Goal: Information Seeking & Learning: Learn about a topic

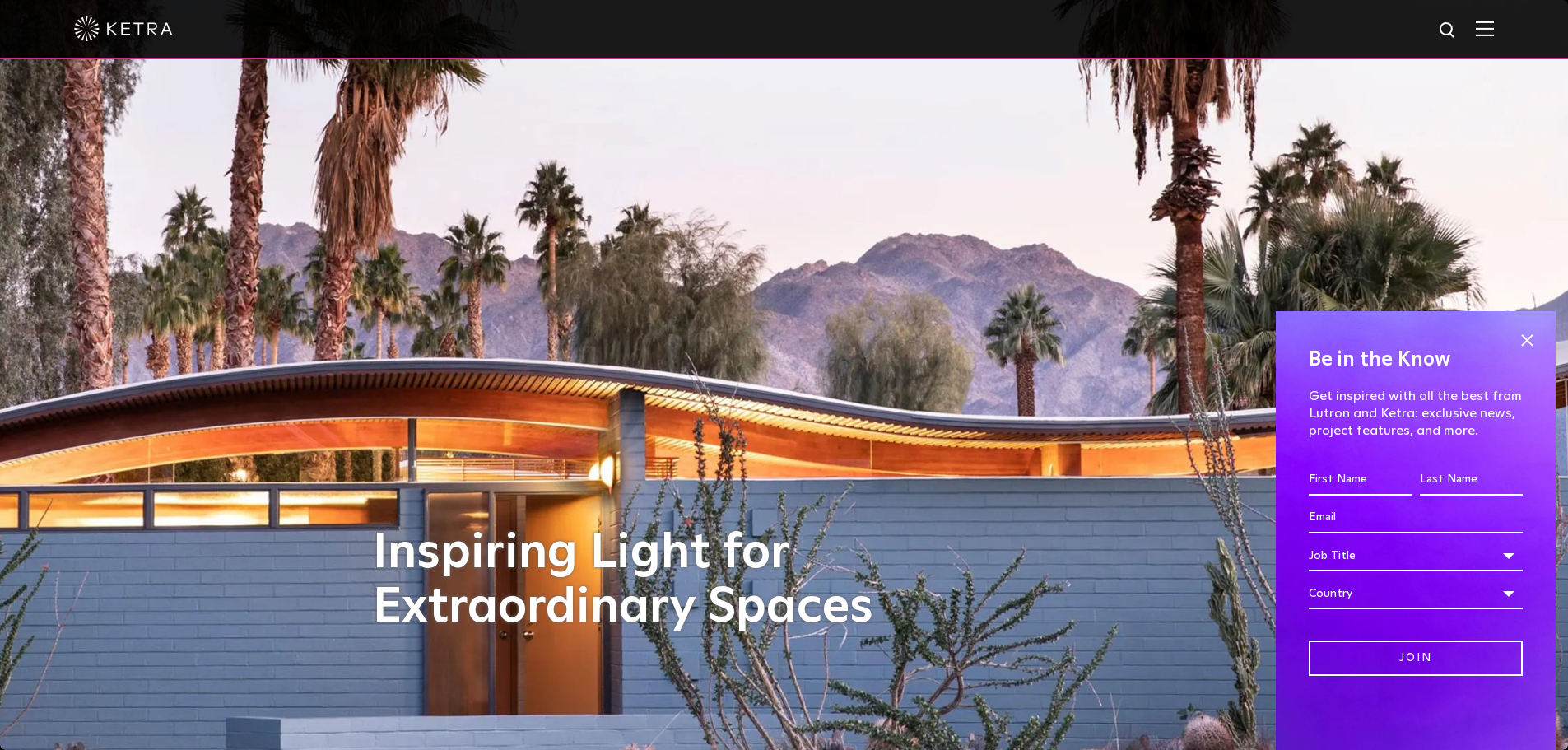
click at [1494, 30] on img at bounding box center [1484, 28] width 18 height 16
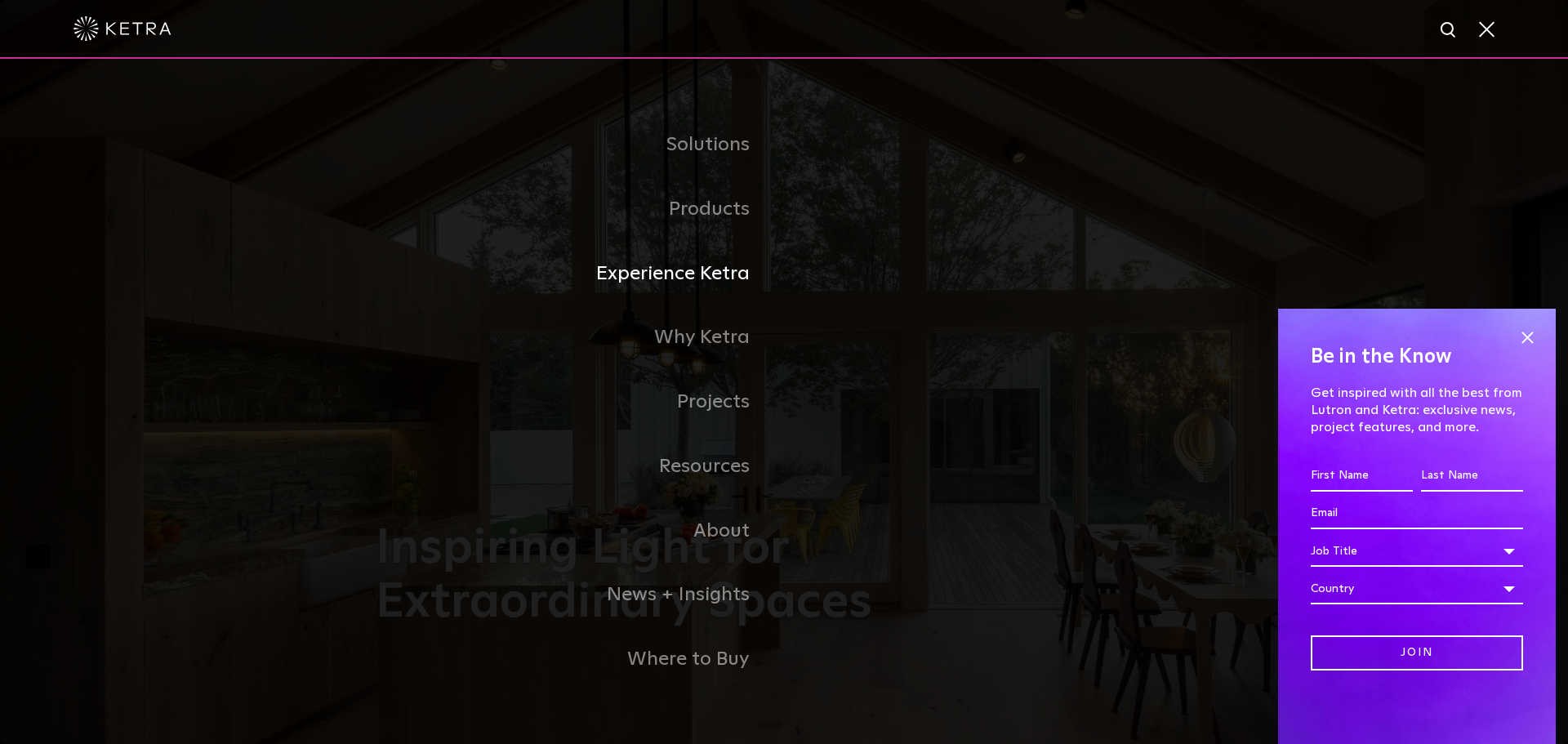
click at [824, 291] on li "Experience Ketra" at bounding box center [784, 274] width 817 height 65
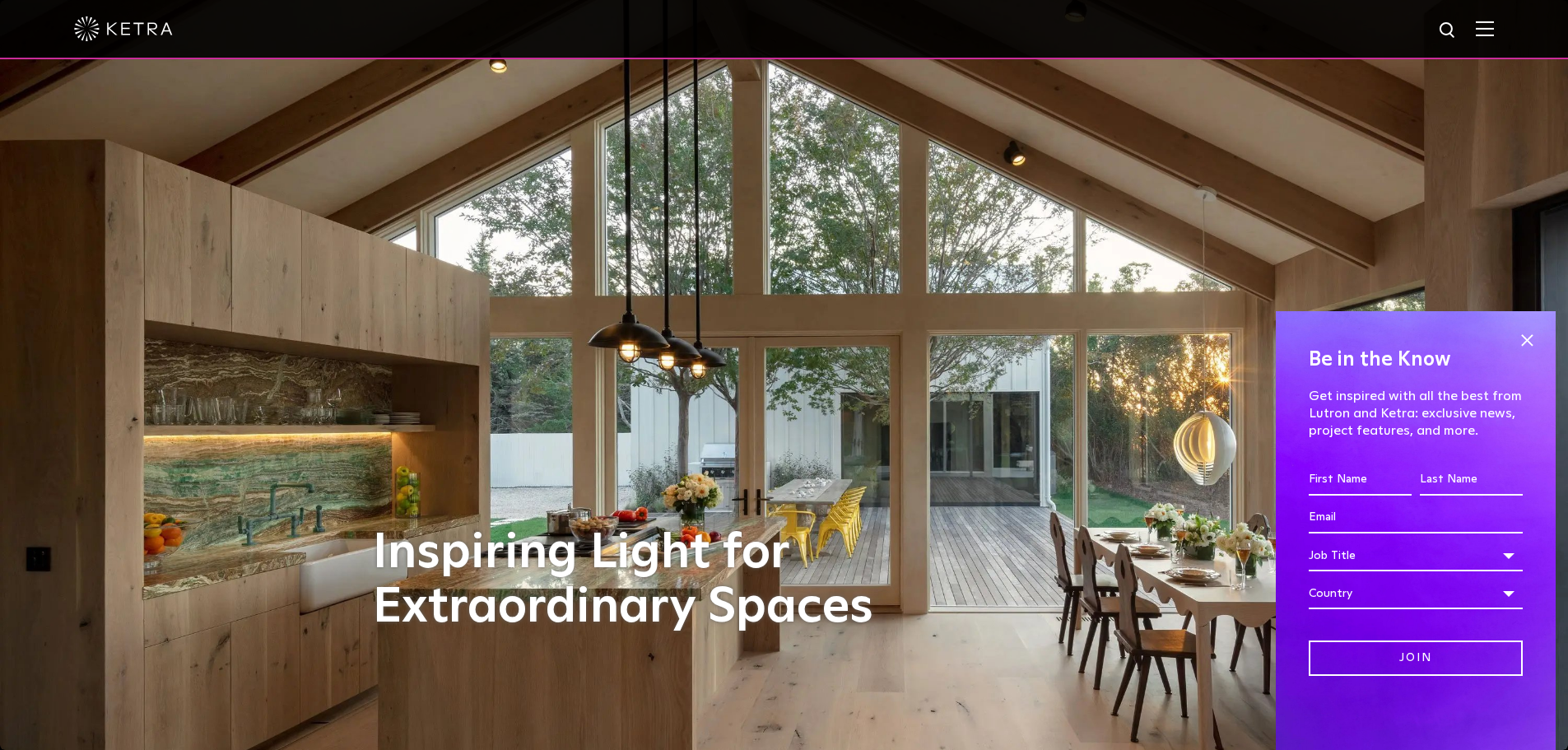
click at [1510, 32] on div at bounding box center [784, 30] width 1568 height 60
click at [1494, 33] on img at bounding box center [1484, 28] width 18 height 16
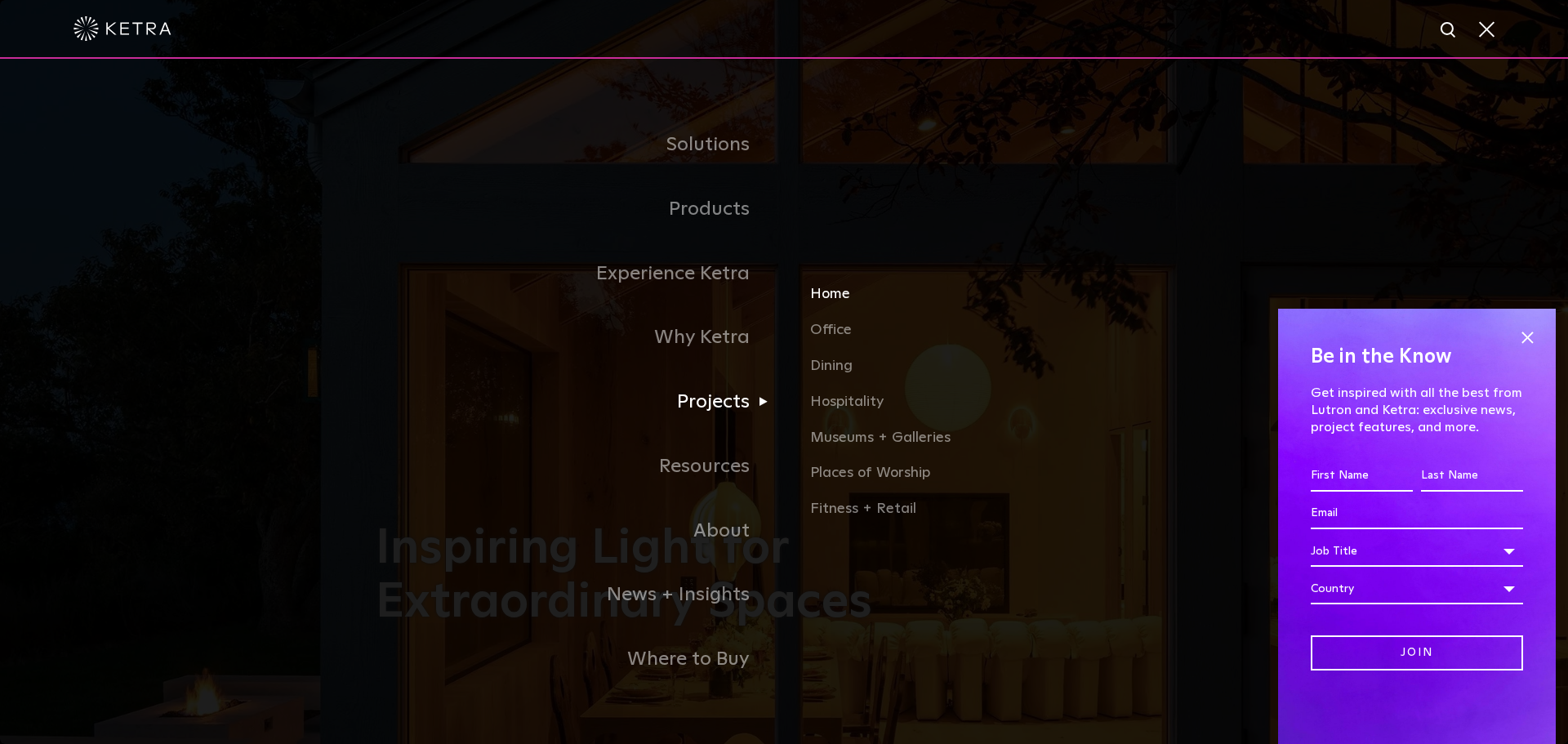
click at [814, 295] on link "Home" at bounding box center [1001, 301] width 382 height 36
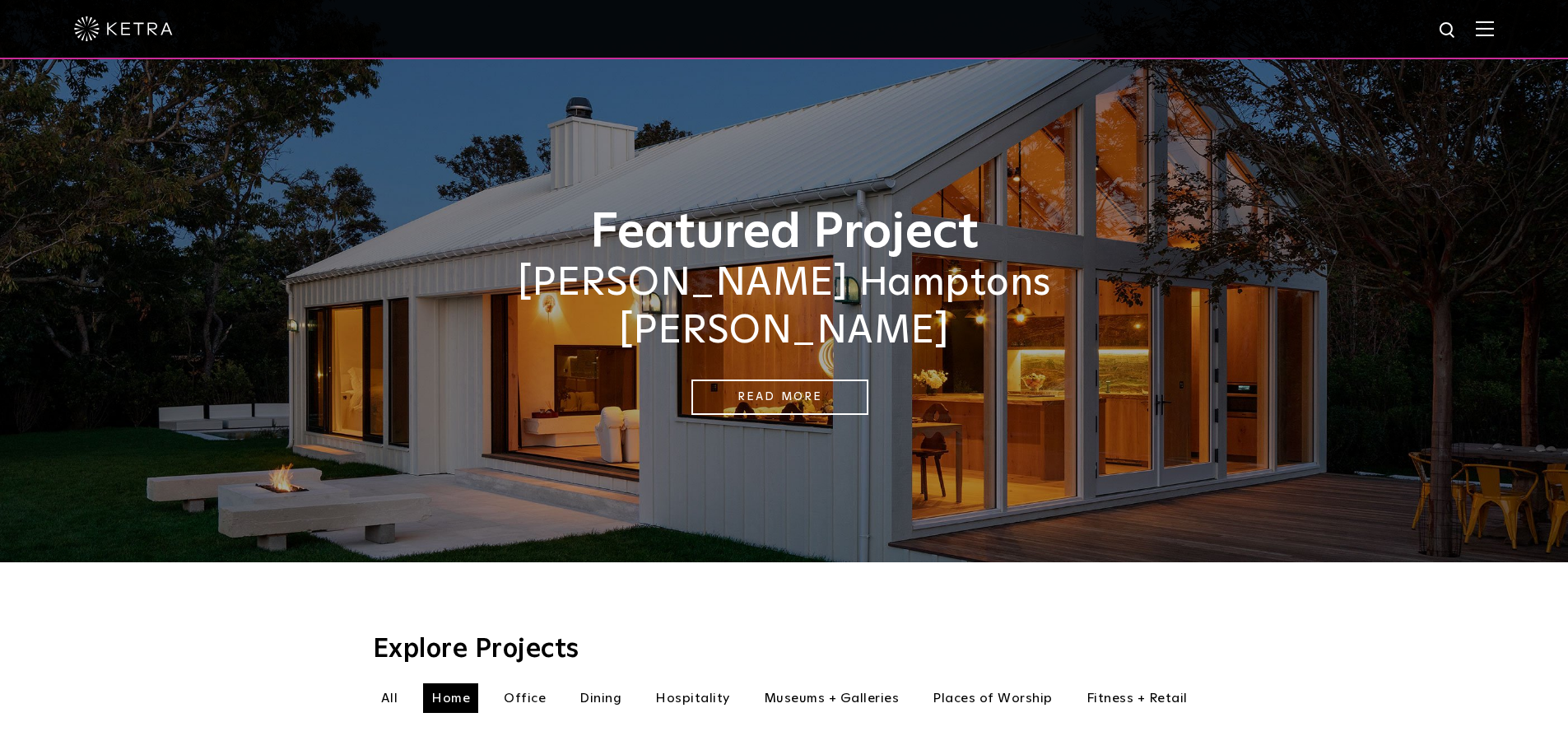
click at [1489, 34] on img at bounding box center [1484, 28] width 18 height 16
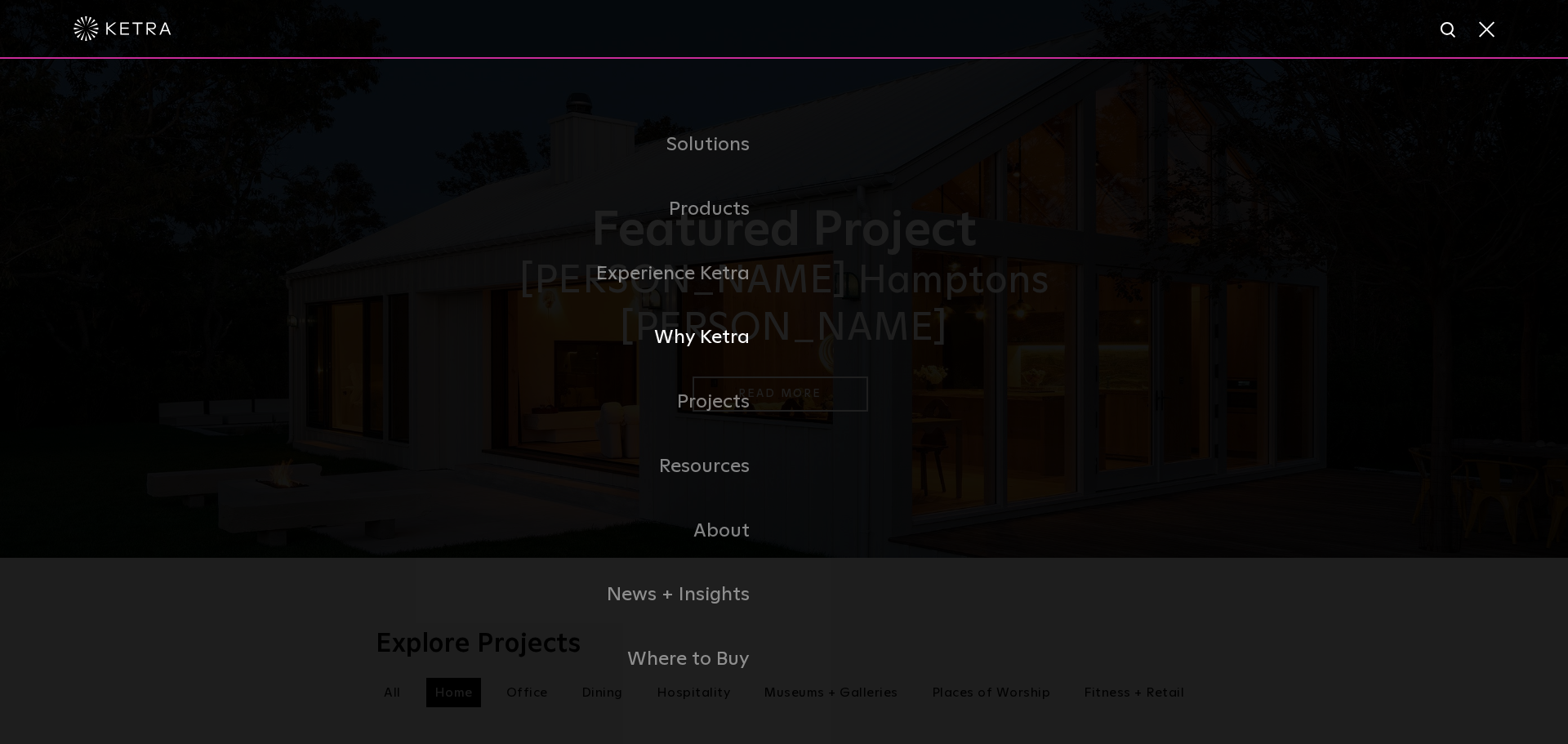
click at [733, 345] on link "Why Ketra" at bounding box center [580, 338] width 408 height 65
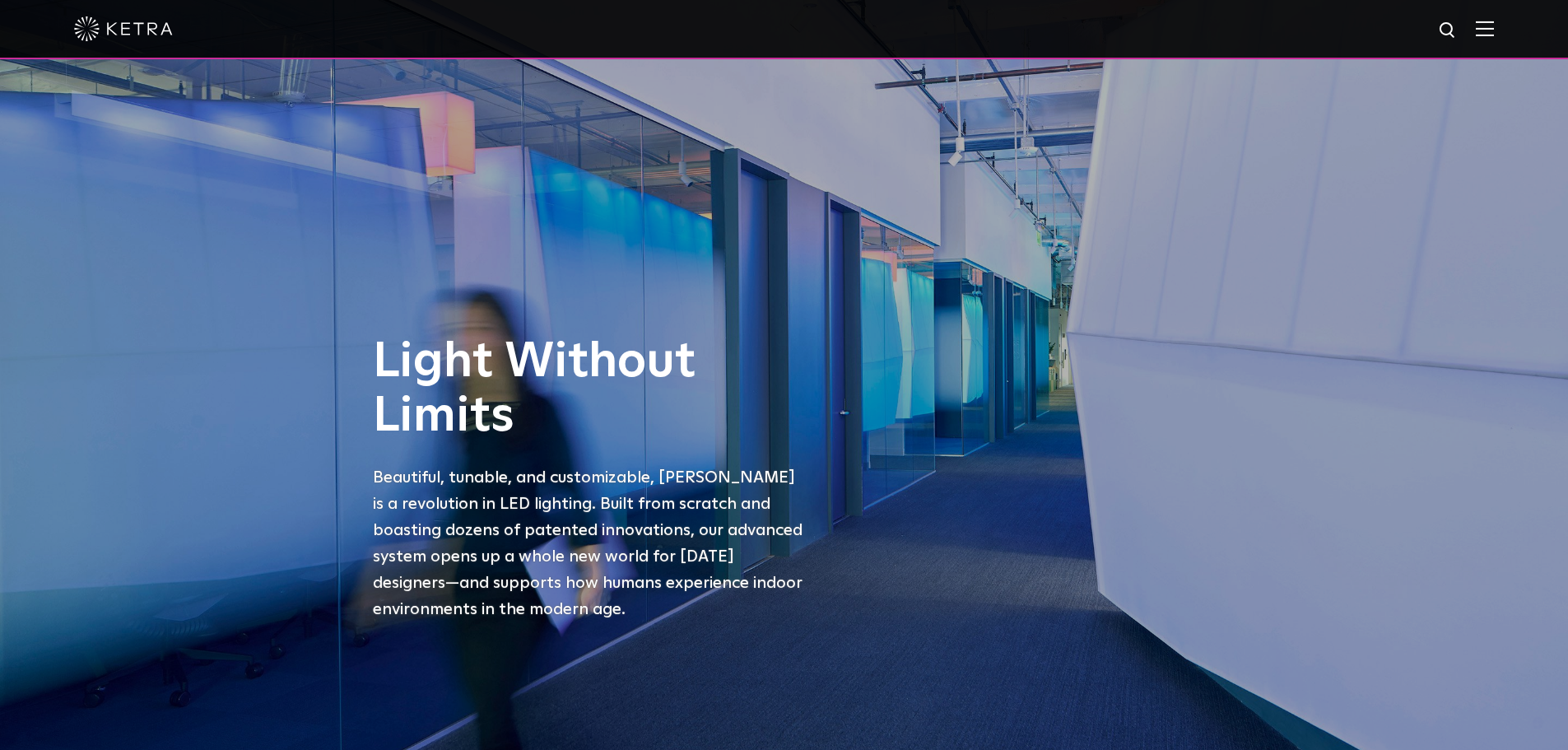
click at [130, 20] on img at bounding box center [124, 29] width 99 height 25
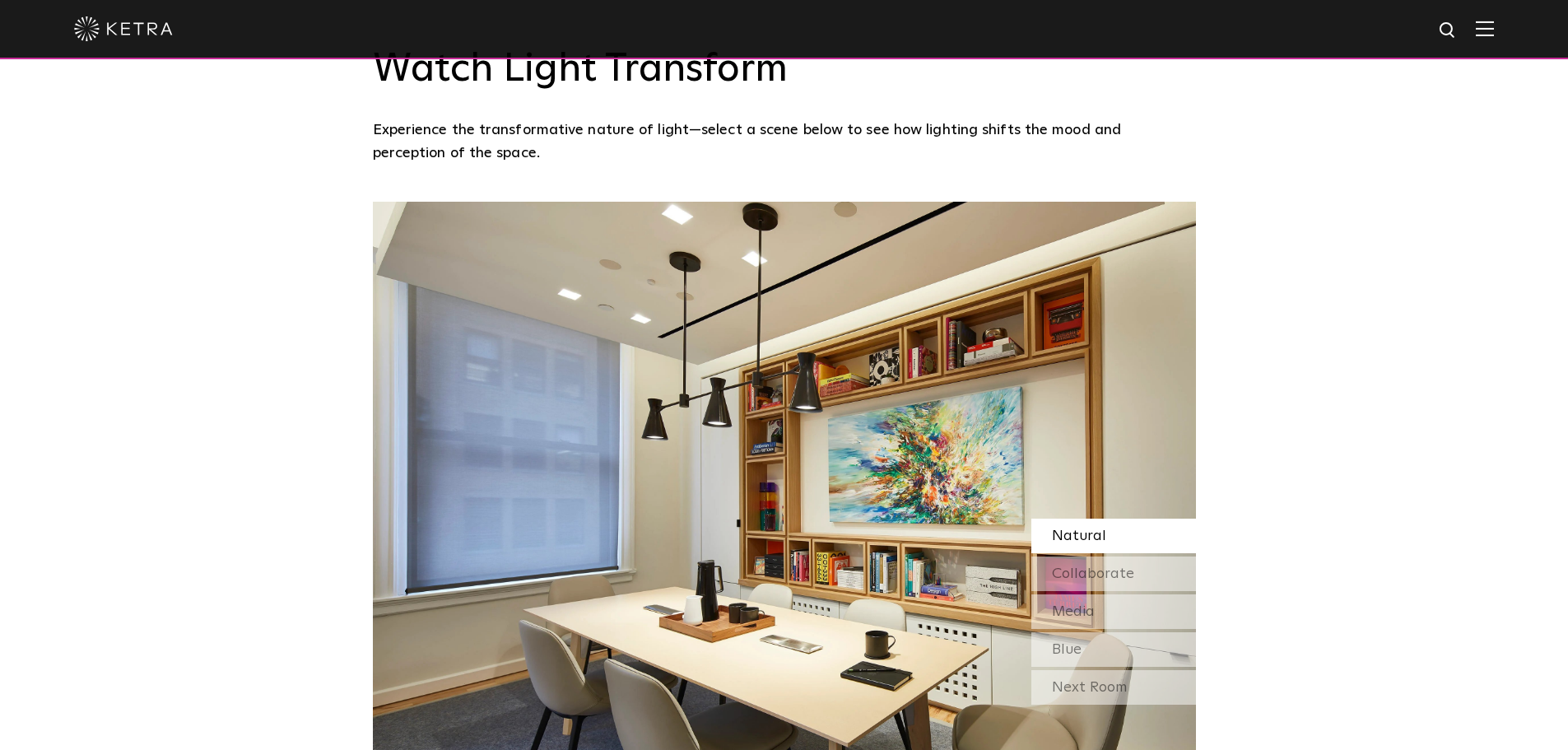
scroll to position [1372, 0]
